Goal: Find specific page/section: Find specific page/section

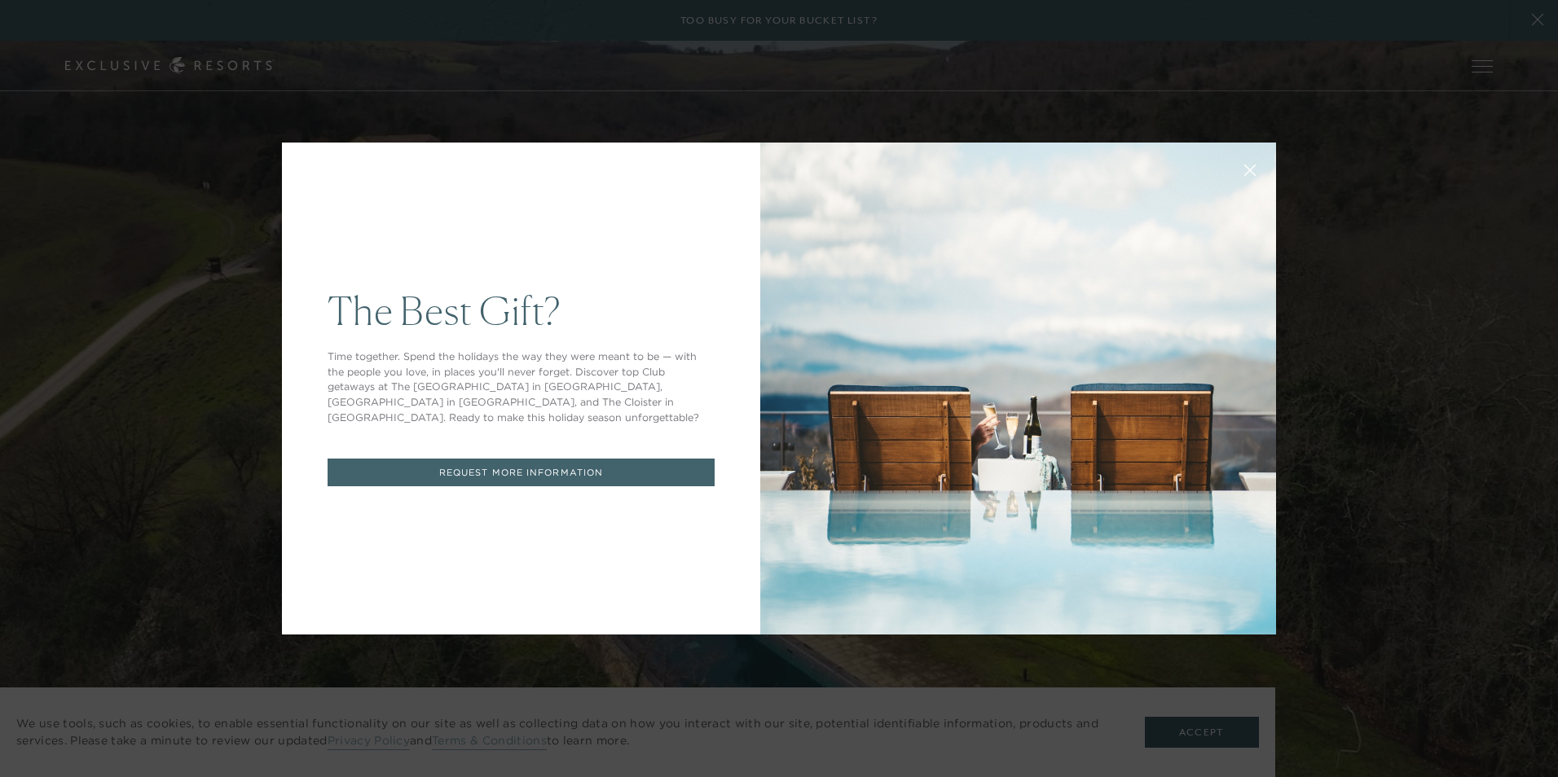
drag, startPoint x: 1453, startPoint y: 227, endPoint x: 1421, endPoint y: 238, distance: 33.5
click at [1452, 227] on div "The Best Gift? Time together. Spend the holidays the way they were meant to be …" at bounding box center [779, 388] width 1558 height 777
click at [1231, 170] on button at bounding box center [1250, 168] width 39 height 39
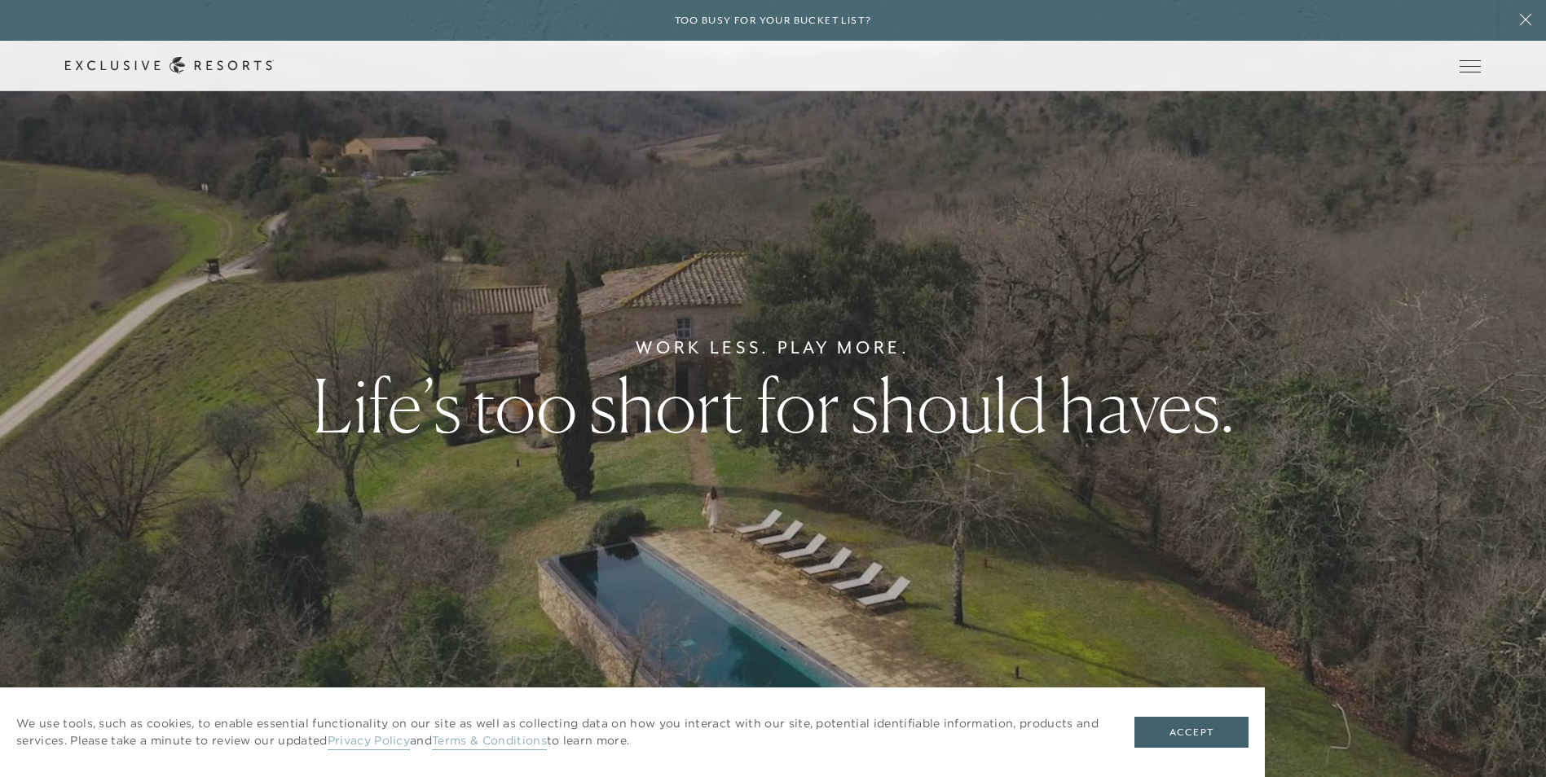
click at [0, 0] on link "The Collection" at bounding box center [0, 0] width 0 height 0
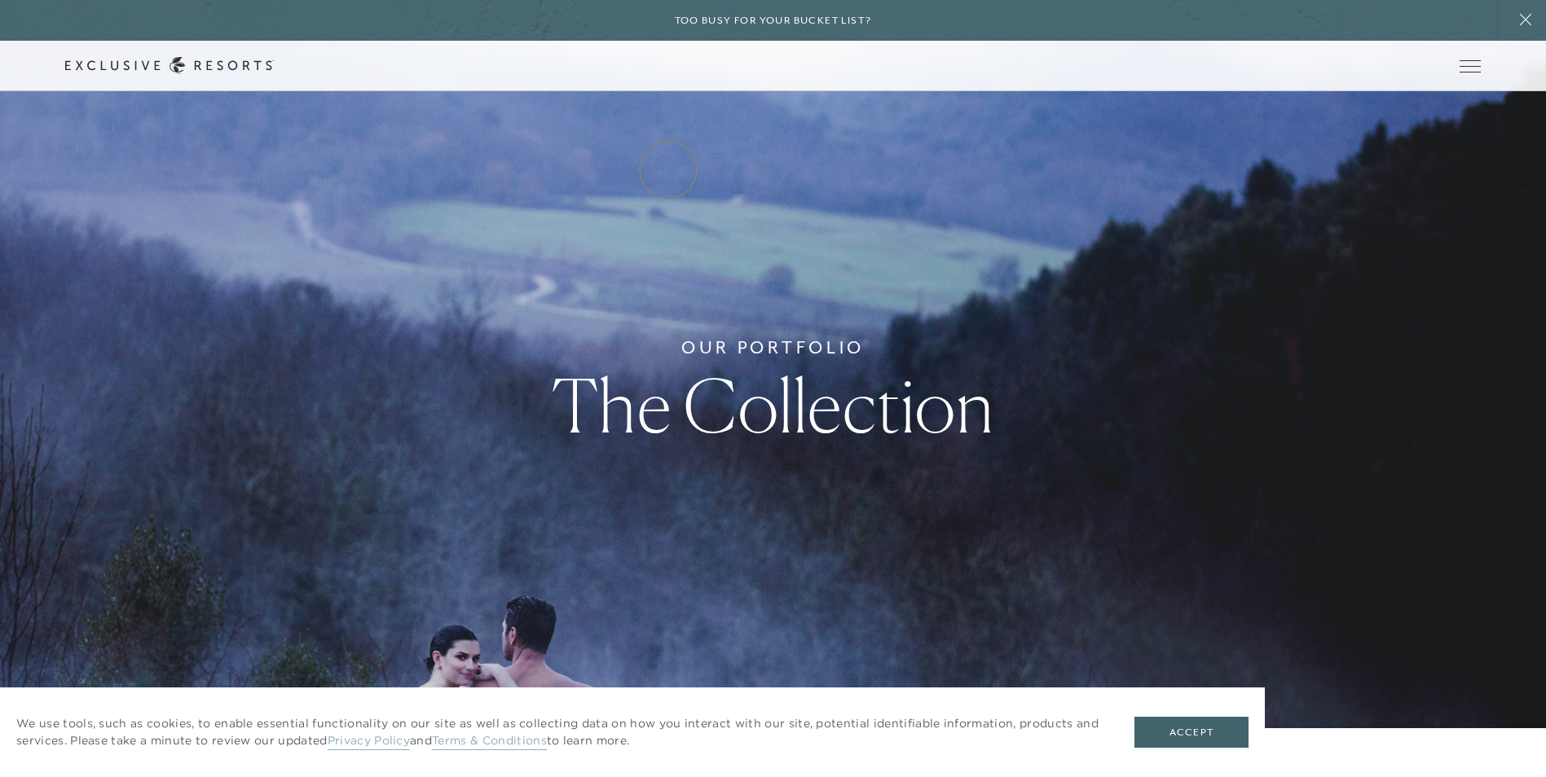
click at [0, 0] on link "Residence Collection" at bounding box center [0, 0] width 0 height 0
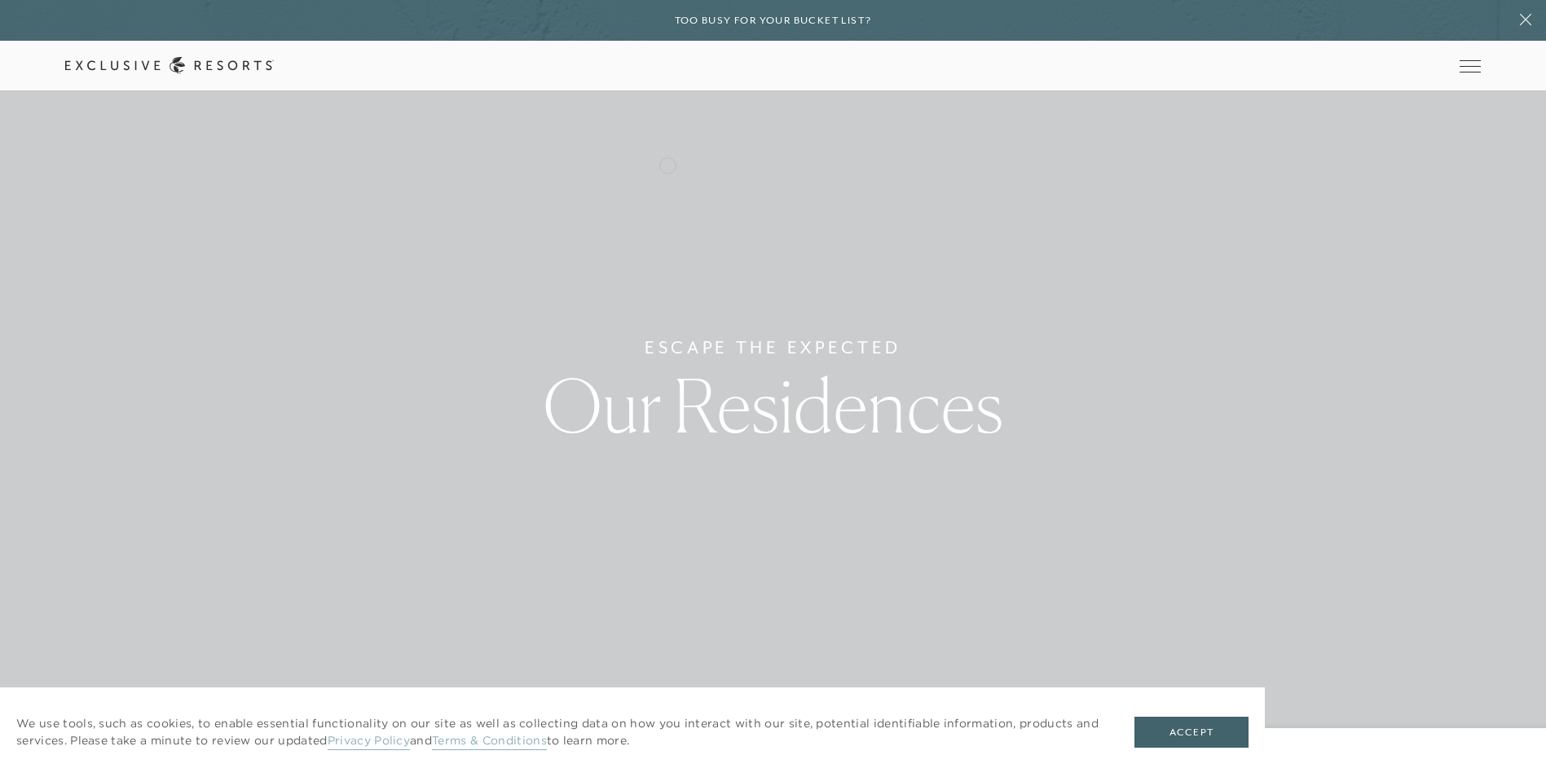
click at [0, 0] on link "Residence Collection" at bounding box center [0, 0] width 0 height 0
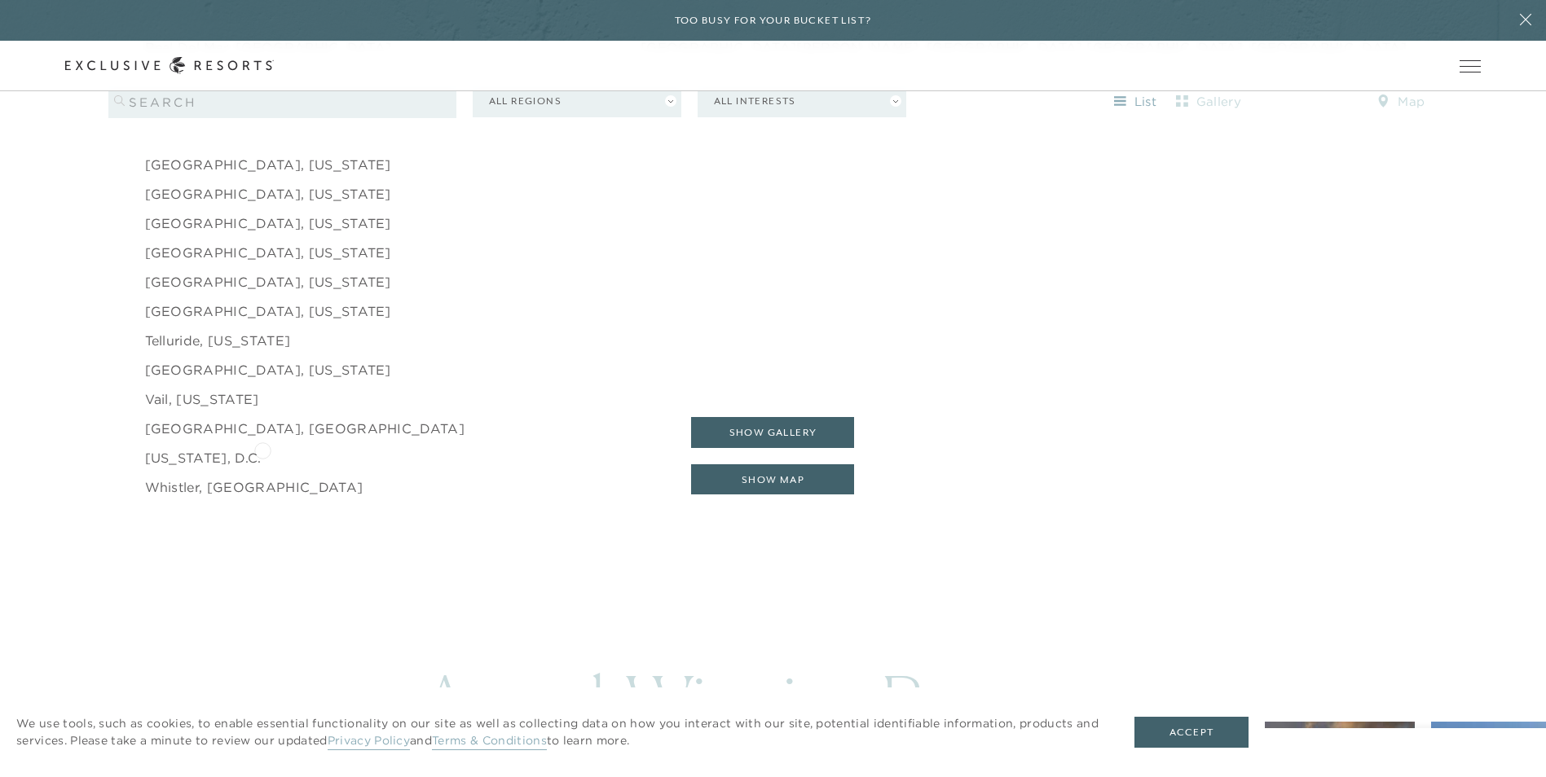
scroll to position [2771, 0]
click at [407, 414] on li "[GEOGRAPHIC_DATA], [GEOGRAPHIC_DATA]" at bounding box center [392, 427] width 495 height 29
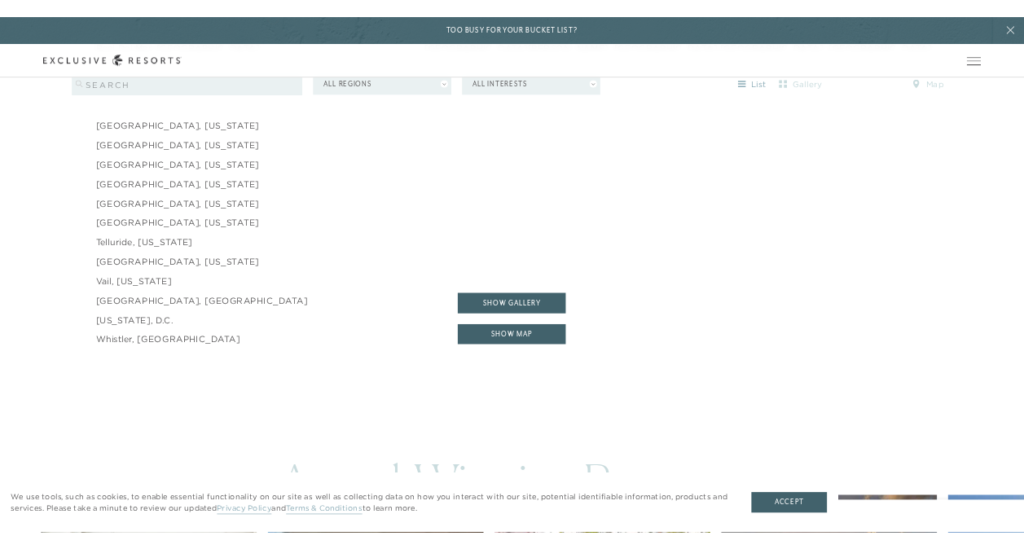
scroll to position [2543, 0]
